Goal: Task Accomplishment & Management: Manage account settings

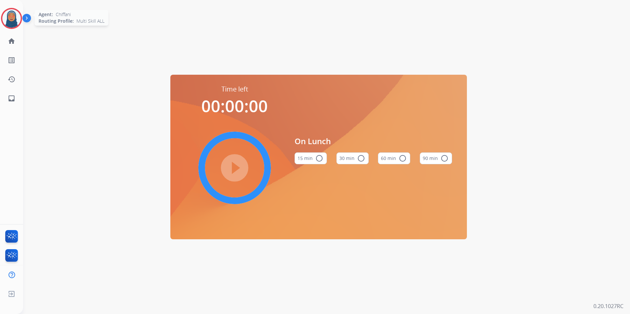
click at [10, 17] on img at bounding box center [11, 18] width 18 height 18
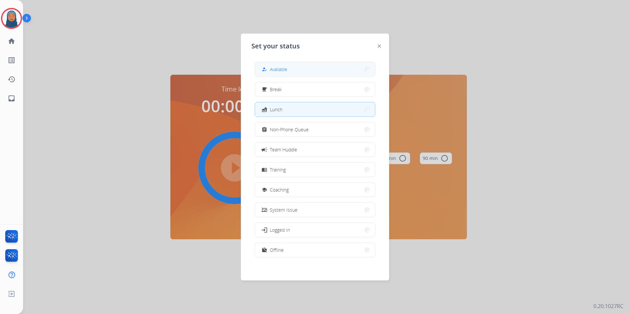
click at [291, 73] on button "how_to_reg Available" at bounding box center [315, 69] width 120 height 14
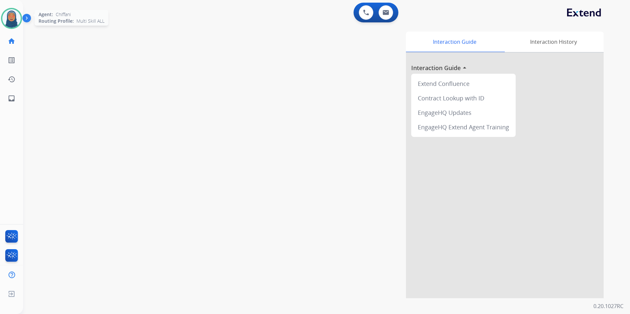
drag, startPoint x: 12, startPoint y: 20, endPoint x: 17, endPoint y: 27, distance: 9.4
click at [12, 19] on img at bounding box center [11, 18] width 18 height 18
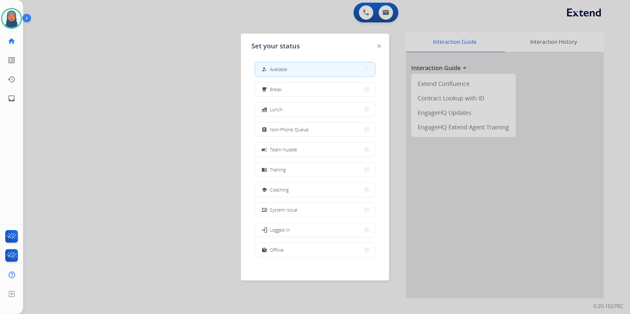
scroll to position [2, 0]
click at [299, 246] on button "work_off Offline" at bounding box center [315, 248] width 120 height 14
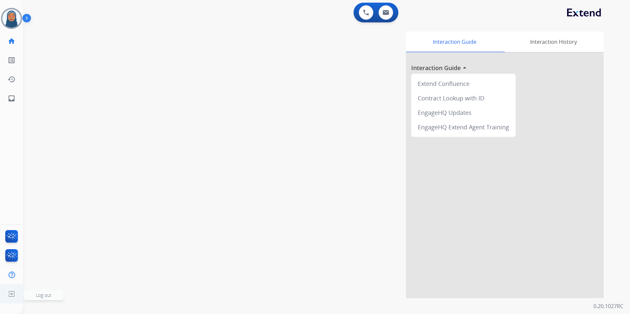
click at [38, 296] on span "Log out" at bounding box center [43, 295] width 15 height 6
